Goal: Task Accomplishment & Management: Use online tool/utility

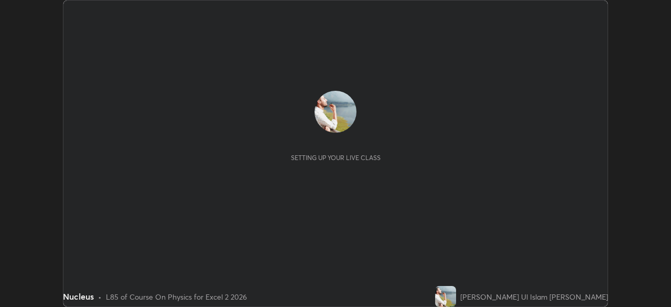
scroll to position [307, 671]
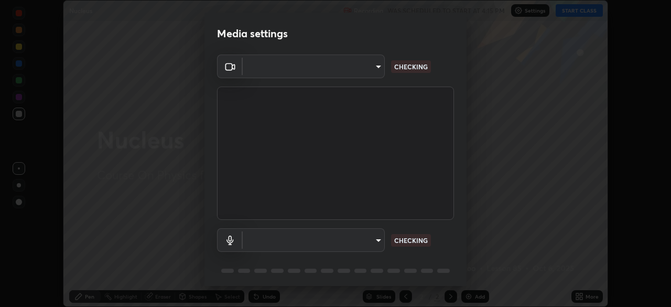
type input "0098613ca96d1cb365b3845fa694b9755ae94ec2d7c0f75973c998bbbf9ace16"
type input "default"
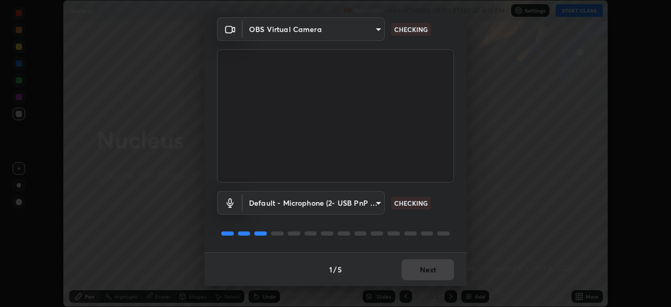
click at [426, 269] on div "1 / 5 Next" at bounding box center [336, 269] width 262 height 34
click at [423, 271] on div "1 / 5 Next" at bounding box center [336, 269] width 262 height 34
click at [423, 273] on div "1 / 5 Next" at bounding box center [336, 269] width 262 height 34
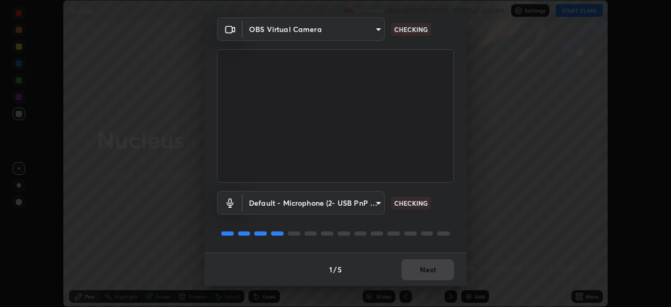
click at [423, 269] on button "Next" at bounding box center [428, 269] width 52 height 21
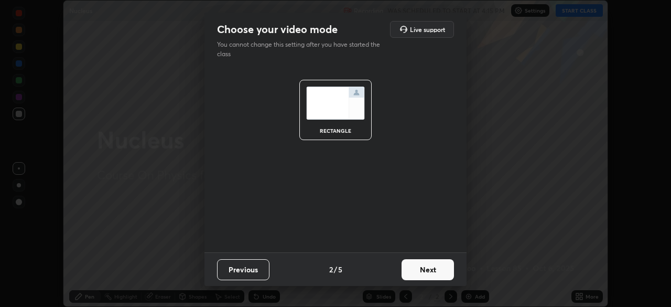
scroll to position [0, 0]
click at [420, 271] on button "Next" at bounding box center [428, 269] width 52 height 21
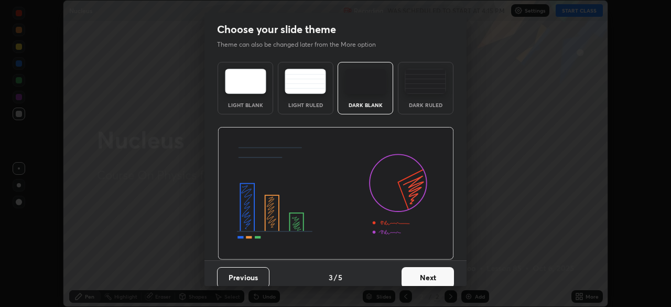
click at [421, 269] on button "Next" at bounding box center [428, 277] width 52 height 21
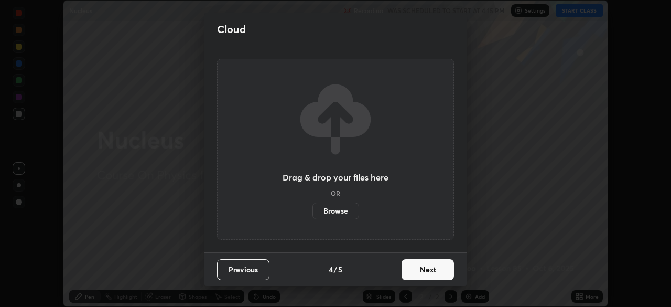
click at [423, 272] on button "Next" at bounding box center [428, 269] width 52 height 21
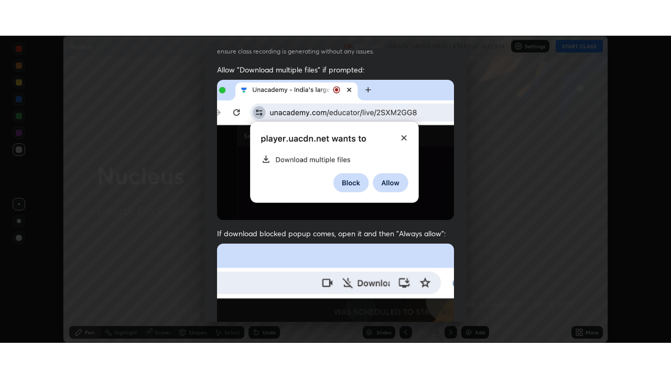
scroll to position [251, 0]
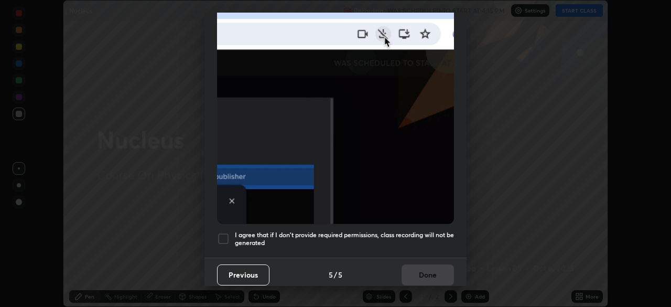
click at [425, 232] on h5 "I agree that if I don't provide required permissions, class recording will not …" at bounding box center [344, 239] width 219 height 16
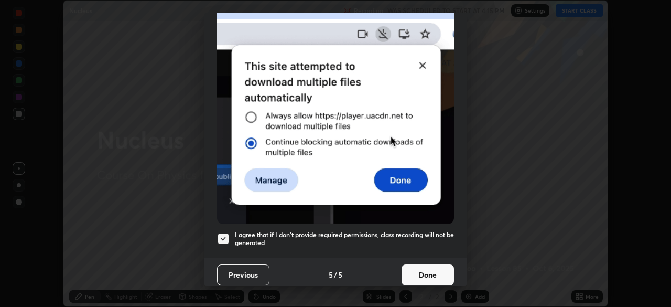
click at [402, 233] on h5 "I agree that if I don't provide required permissions, class recording will not …" at bounding box center [344, 239] width 219 height 16
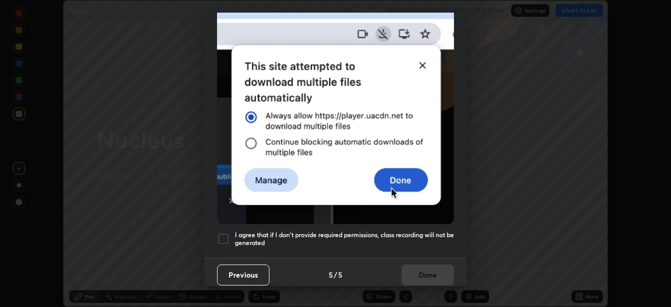
click at [397, 231] on h5 "I agree that if I don't provide required permissions, class recording will not …" at bounding box center [344, 239] width 219 height 16
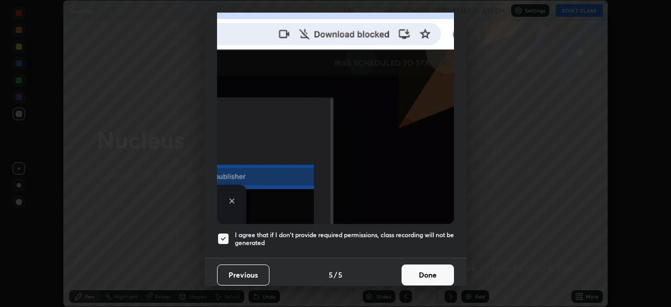
click at [423, 270] on button "Done" at bounding box center [428, 274] width 52 height 21
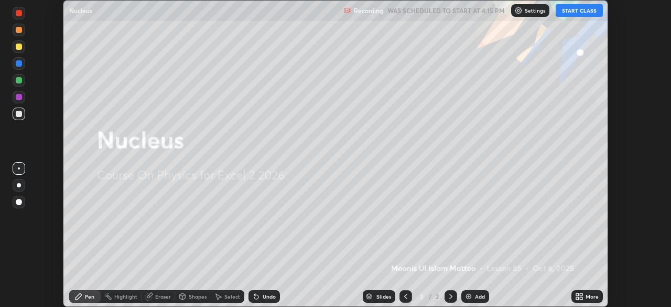
click at [572, 9] on button "START CLASS" at bounding box center [579, 10] width 47 height 13
click at [582, 294] on icon at bounding box center [581, 294] width 3 height 3
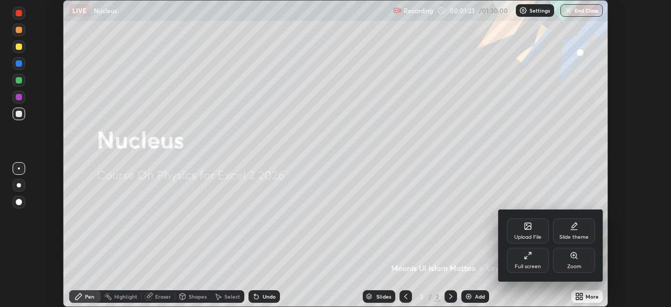
click at [538, 264] on div "Full screen" at bounding box center [528, 266] width 26 height 5
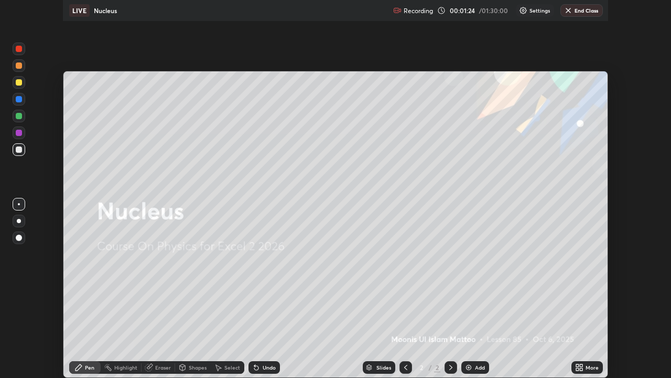
scroll to position [378, 671]
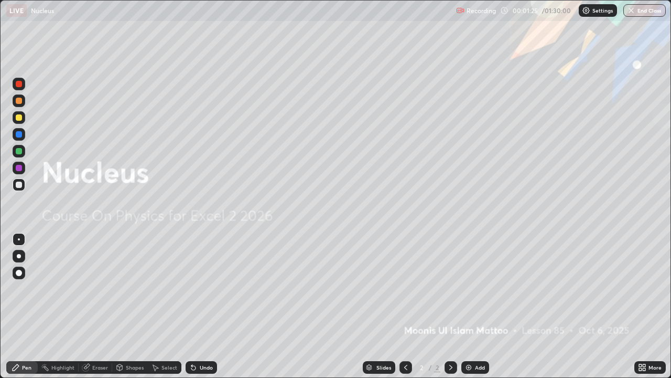
click at [473, 306] on div "Add" at bounding box center [476, 367] width 28 height 13
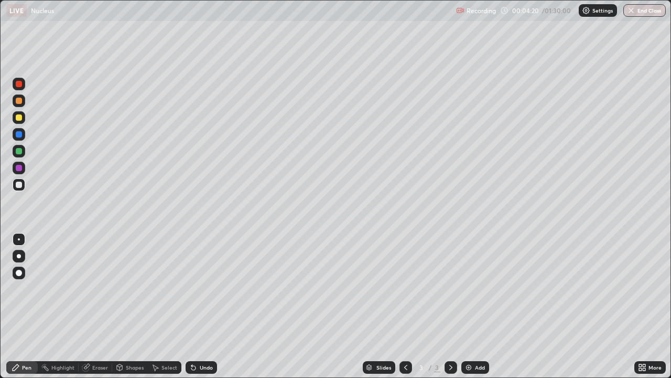
click at [18, 169] on div at bounding box center [19, 168] width 6 height 6
click at [16, 154] on div at bounding box center [19, 151] width 13 height 13
click at [475, 306] on div "Add" at bounding box center [480, 367] width 10 height 5
click at [19, 119] on div at bounding box center [19, 117] width 6 height 6
click at [21, 135] on div at bounding box center [19, 134] width 6 height 6
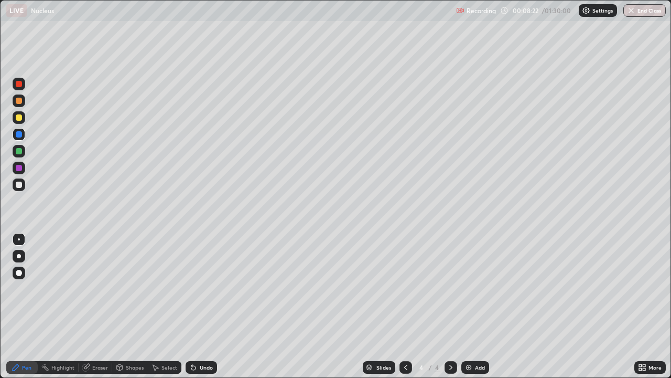
click at [24, 152] on div at bounding box center [19, 151] width 13 height 13
click at [19, 167] on div at bounding box center [19, 168] width 6 height 6
click at [469, 306] on img at bounding box center [469, 367] width 8 height 8
click at [20, 101] on div at bounding box center [19, 101] width 6 height 6
click at [18, 187] on div at bounding box center [19, 184] width 6 height 6
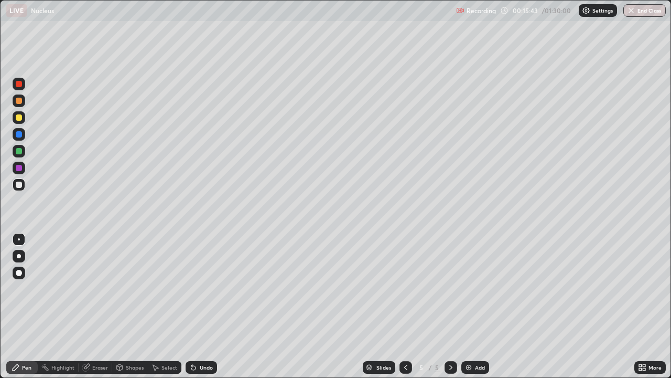
click at [404, 306] on icon at bounding box center [406, 367] width 8 height 8
click at [451, 306] on icon at bounding box center [451, 367] width 8 height 8
click at [17, 82] on div at bounding box center [19, 84] width 6 height 6
click at [19, 151] on div at bounding box center [19, 151] width 6 height 6
click at [19, 135] on div at bounding box center [19, 134] width 6 height 6
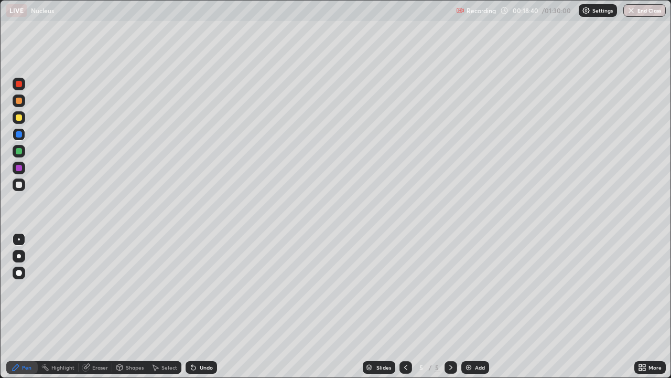
click at [19, 152] on div at bounding box center [19, 151] width 6 height 6
click at [22, 169] on div at bounding box center [19, 168] width 6 height 6
click at [17, 185] on div at bounding box center [19, 184] width 6 height 6
click at [19, 166] on div at bounding box center [19, 168] width 6 height 6
click at [253, 306] on div "Slides 5 / 5 Add" at bounding box center [426, 367] width 418 height 21
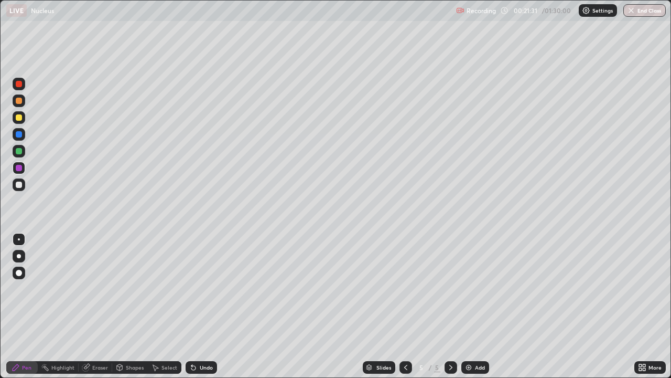
click at [224, 306] on div "Slides 5 / 5 Add" at bounding box center [426, 367] width 418 height 21
click at [221, 306] on div "Slides 5 / 5 Add" at bounding box center [426, 367] width 418 height 21
click at [19, 183] on div at bounding box center [19, 184] width 6 height 6
click at [223, 306] on div "Slides 5 / 5 Add" at bounding box center [426, 367] width 418 height 21
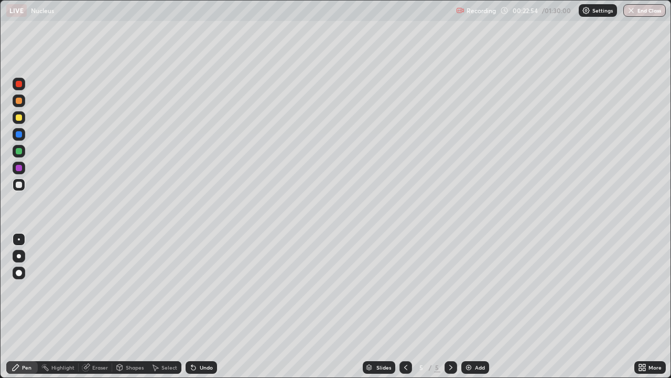
click at [450, 306] on icon at bounding box center [451, 367] width 8 height 8
click at [469, 306] on img at bounding box center [469, 367] width 8 height 8
click at [19, 102] on div at bounding box center [19, 101] width 6 height 6
click at [204, 306] on div "Undo" at bounding box center [206, 367] width 13 height 5
click at [17, 152] on div at bounding box center [19, 151] width 6 height 6
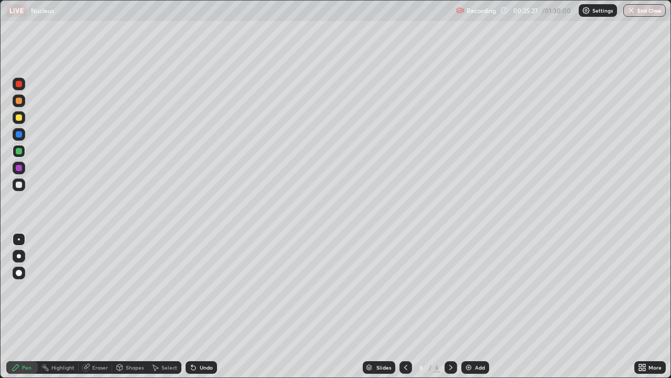
click at [22, 184] on div at bounding box center [19, 184] width 6 height 6
click at [23, 101] on div at bounding box center [19, 100] width 13 height 13
click at [404, 306] on icon at bounding box center [406, 367] width 8 height 8
click at [405, 306] on icon at bounding box center [406, 367] width 8 height 8
click at [450, 306] on icon at bounding box center [451, 367] width 3 height 5
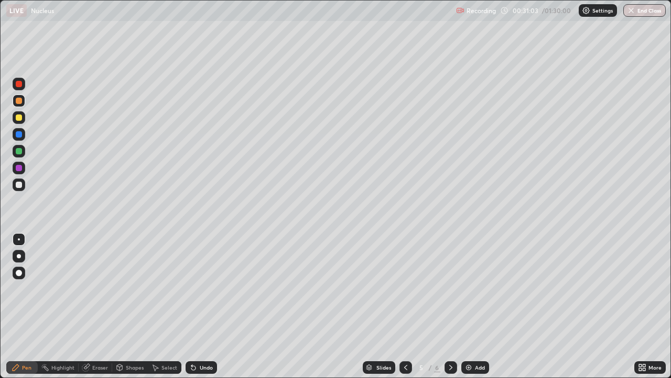
click at [20, 135] on div at bounding box center [19, 134] width 6 height 6
click at [450, 306] on icon at bounding box center [451, 367] width 8 height 8
click at [469, 306] on img at bounding box center [469, 367] width 8 height 8
click at [19, 118] on div at bounding box center [19, 117] width 6 height 6
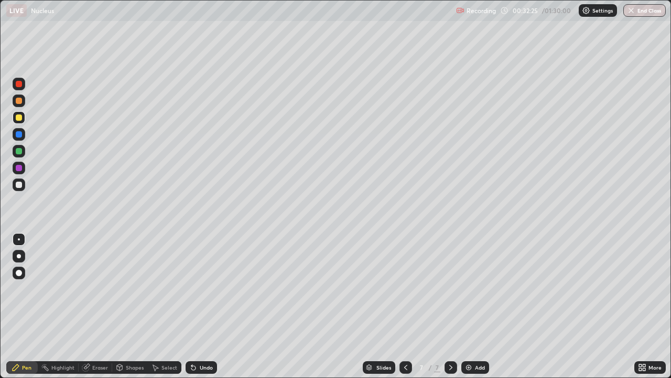
click at [19, 152] on div at bounding box center [19, 151] width 6 height 6
click at [21, 186] on div at bounding box center [19, 184] width 6 height 6
click at [448, 306] on icon at bounding box center [451, 367] width 8 height 8
click at [469, 306] on img at bounding box center [469, 367] width 8 height 8
click at [19, 168] on div at bounding box center [19, 168] width 6 height 6
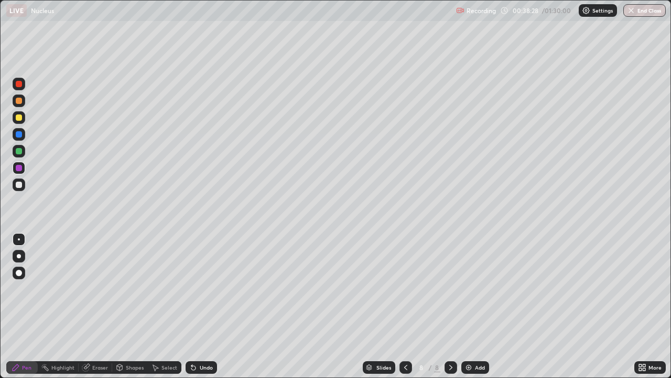
click at [19, 136] on div at bounding box center [19, 134] width 6 height 6
click at [20, 154] on div at bounding box center [19, 151] width 6 height 6
click at [18, 166] on div at bounding box center [19, 168] width 6 height 6
click at [19, 185] on div at bounding box center [19, 184] width 6 height 6
click at [19, 118] on div at bounding box center [19, 117] width 6 height 6
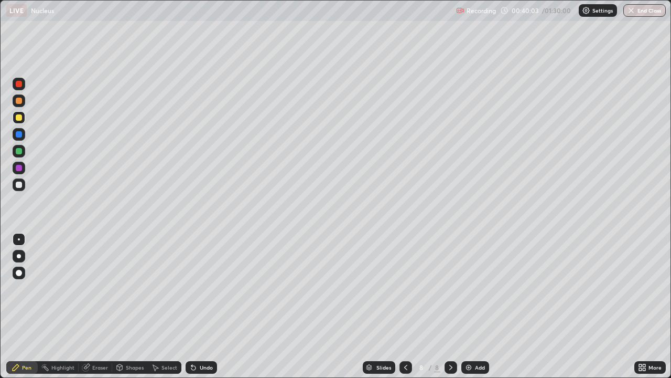
click at [18, 120] on div at bounding box center [19, 117] width 6 height 6
click at [125, 306] on div "Shapes" at bounding box center [130, 367] width 36 height 13
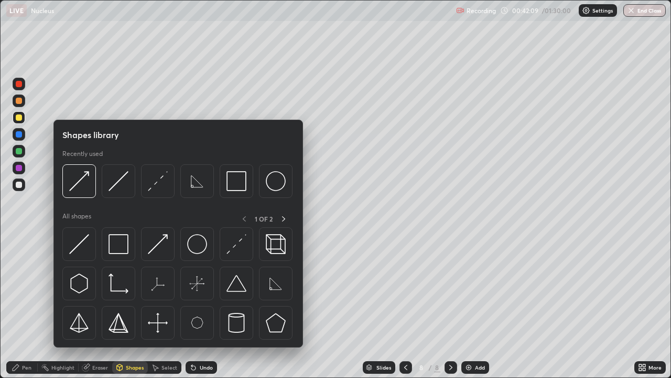
click at [99, 306] on div "Eraser" at bounding box center [100, 367] width 16 height 5
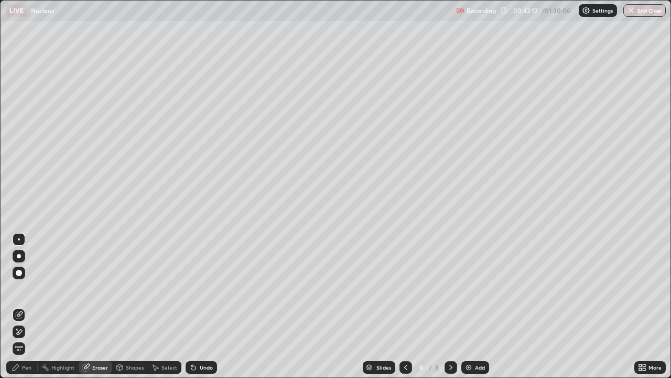
click at [25, 306] on div "Pen" at bounding box center [21, 367] width 31 height 13
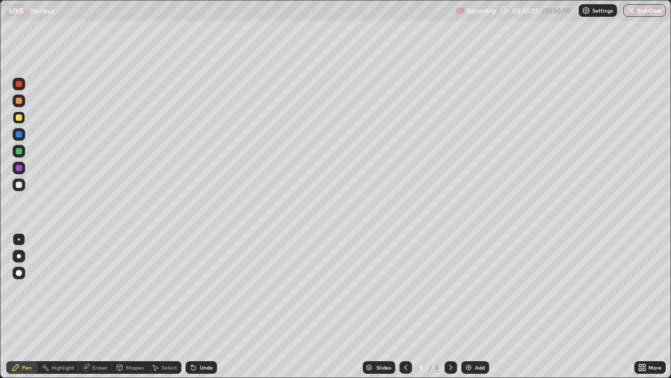
click at [15, 184] on div at bounding box center [19, 184] width 13 height 13
click at [405, 306] on icon at bounding box center [406, 367] width 8 height 8
click at [404, 306] on icon at bounding box center [405, 367] width 3 height 5
click at [404, 306] on icon at bounding box center [406, 367] width 8 height 8
click at [241, 306] on div "Slides 5 / 8 Add" at bounding box center [426, 367] width 418 height 21
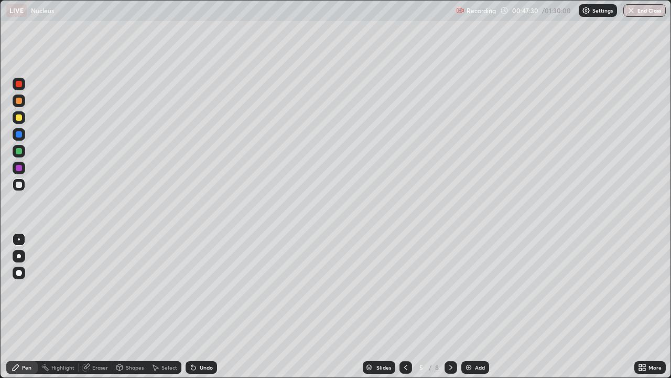
click at [450, 306] on icon at bounding box center [451, 367] width 8 height 8
click at [477, 306] on div "Add" at bounding box center [480, 367] width 10 height 5
click at [20, 155] on div at bounding box center [19, 151] width 13 height 13
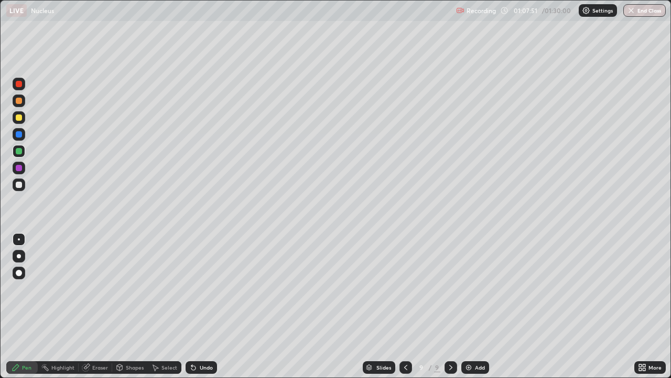
click at [19, 184] on div at bounding box center [19, 184] width 6 height 6
click at [18, 151] on div at bounding box center [19, 151] width 6 height 6
click at [22, 122] on div at bounding box center [19, 117] width 13 height 13
click at [17, 170] on div at bounding box center [19, 168] width 6 height 6
click at [204, 306] on div "Undo" at bounding box center [206, 367] width 13 height 5
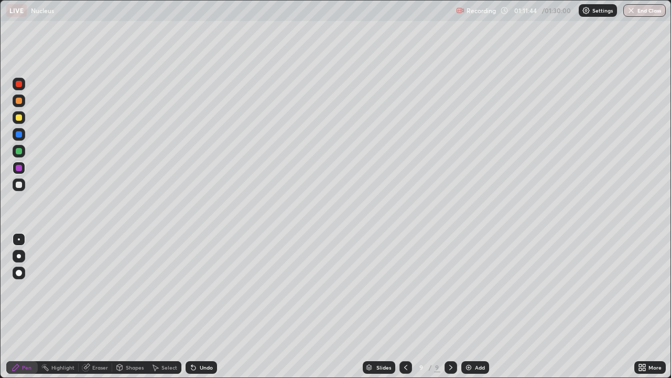
click at [16, 185] on div at bounding box center [19, 184] width 6 height 6
click at [19, 85] on div at bounding box center [19, 84] width 6 height 6
click at [23, 135] on div at bounding box center [19, 134] width 13 height 13
click at [16, 169] on div at bounding box center [19, 168] width 6 height 6
click at [20, 153] on div at bounding box center [19, 151] width 6 height 6
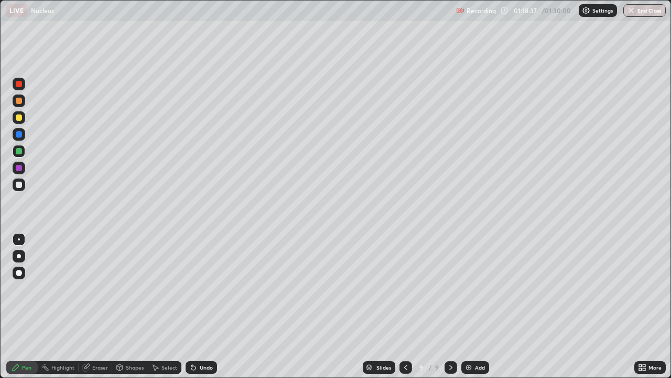
click at [18, 86] on div at bounding box center [19, 84] width 6 height 6
click at [19, 185] on div at bounding box center [19, 184] width 6 height 6
click at [472, 306] on img at bounding box center [469, 367] width 8 height 8
click at [94, 306] on div "Eraser" at bounding box center [100, 367] width 16 height 5
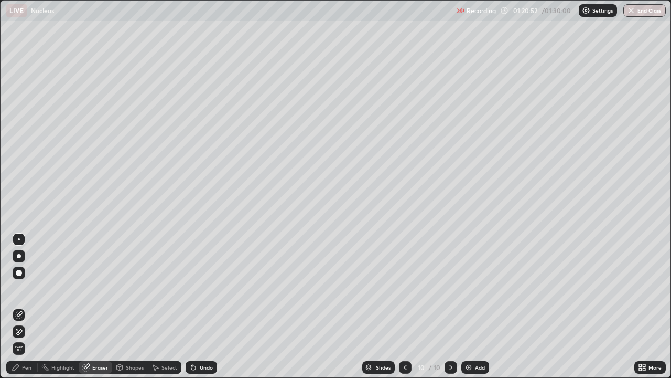
click at [23, 306] on div "Pen" at bounding box center [26, 367] width 9 height 5
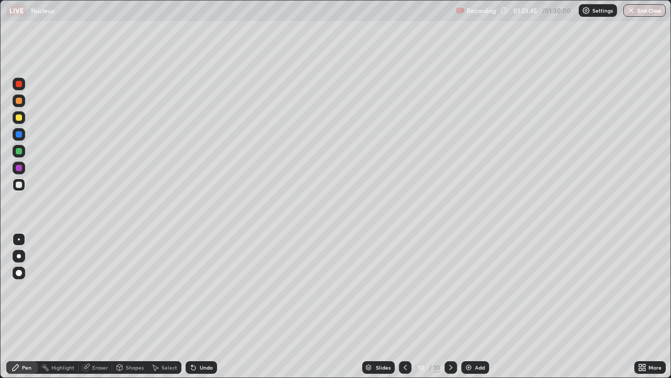
click at [18, 152] on div at bounding box center [19, 151] width 6 height 6
click at [19, 135] on div at bounding box center [19, 134] width 6 height 6
click at [19, 184] on div at bounding box center [19, 184] width 6 height 6
click at [367, 306] on div "Slides" at bounding box center [378, 367] width 33 height 13
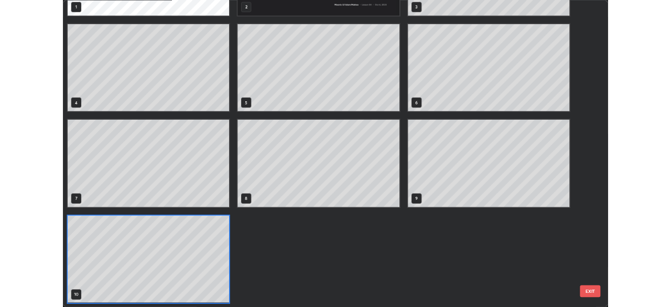
scroll to position [373, 665]
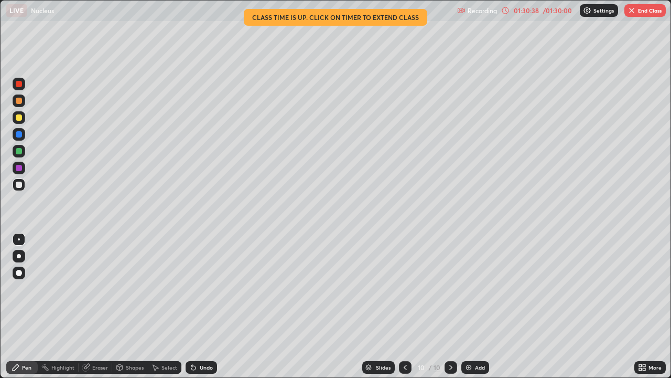
click at [519, 13] on div "01:30:38" at bounding box center [526, 10] width 29 height 6
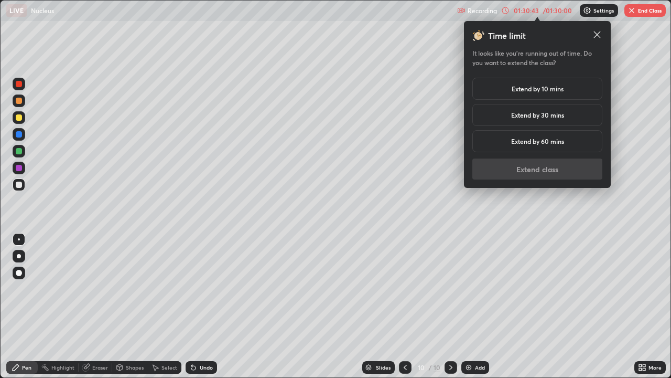
click at [512, 91] on h5 "Extend by 10 mins" at bounding box center [538, 88] width 52 height 9
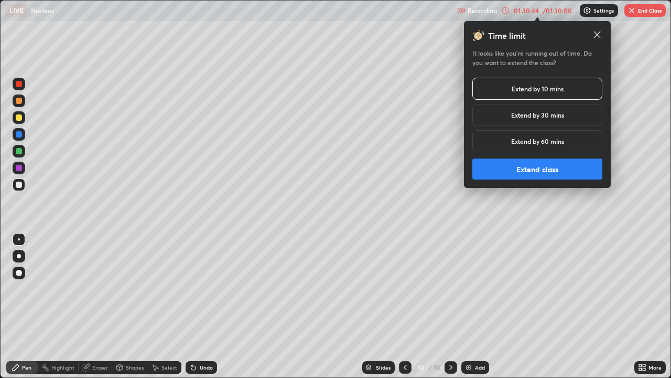
click at [518, 170] on button "Extend class" at bounding box center [538, 168] width 130 height 21
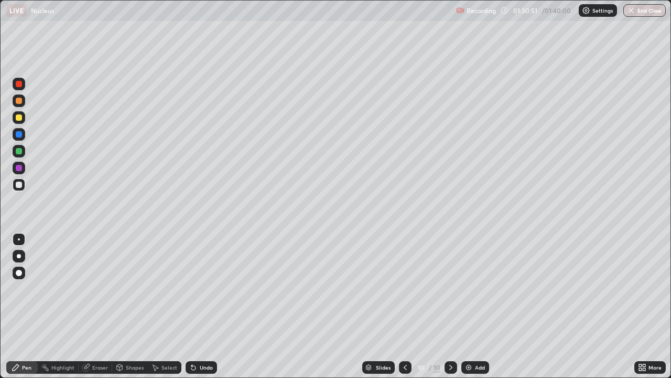
click at [20, 168] on div at bounding box center [19, 168] width 6 height 6
click at [20, 184] on div at bounding box center [19, 184] width 6 height 6
click at [22, 134] on div at bounding box center [19, 134] width 6 height 6
click at [197, 306] on div "Undo" at bounding box center [201, 367] width 31 height 13
click at [16, 184] on div at bounding box center [19, 184] width 6 height 6
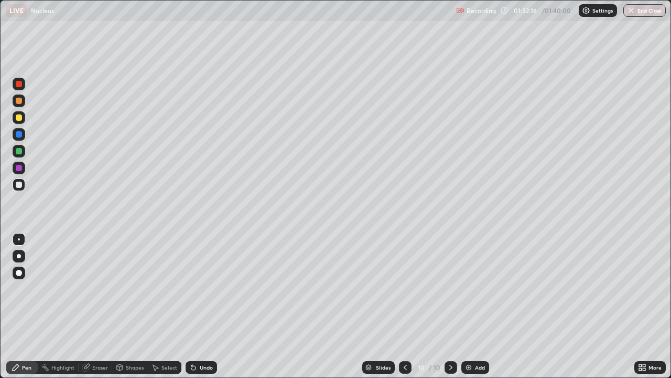
click at [20, 152] on div at bounding box center [19, 151] width 6 height 6
click at [404, 306] on icon at bounding box center [405, 367] width 8 height 8
click at [650, 9] on button "End Class" at bounding box center [645, 10] width 41 height 13
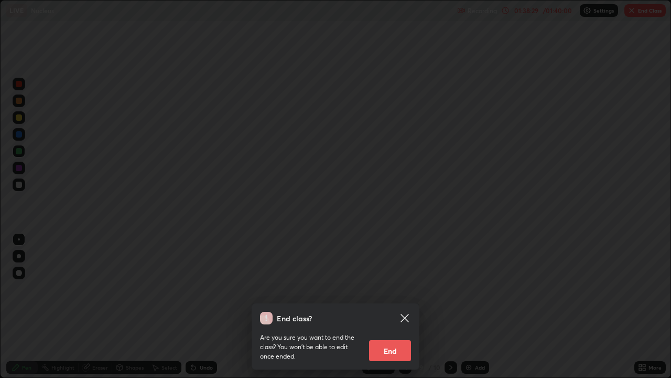
click at [391, 306] on button "End" at bounding box center [390, 350] width 42 height 21
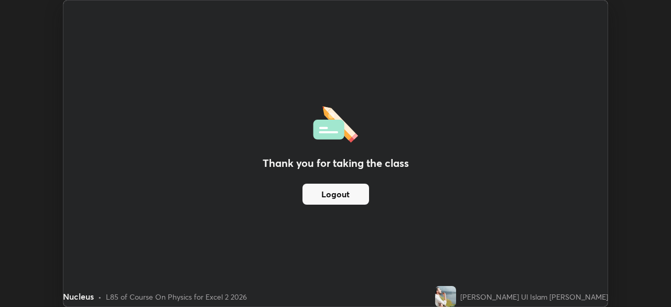
scroll to position [307, 671]
click at [657, 279] on div "Thank you for taking the class Logout Setting up your live class" at bounding box center [335, 153] width 671 height 307
